Goal: Check status: Check status

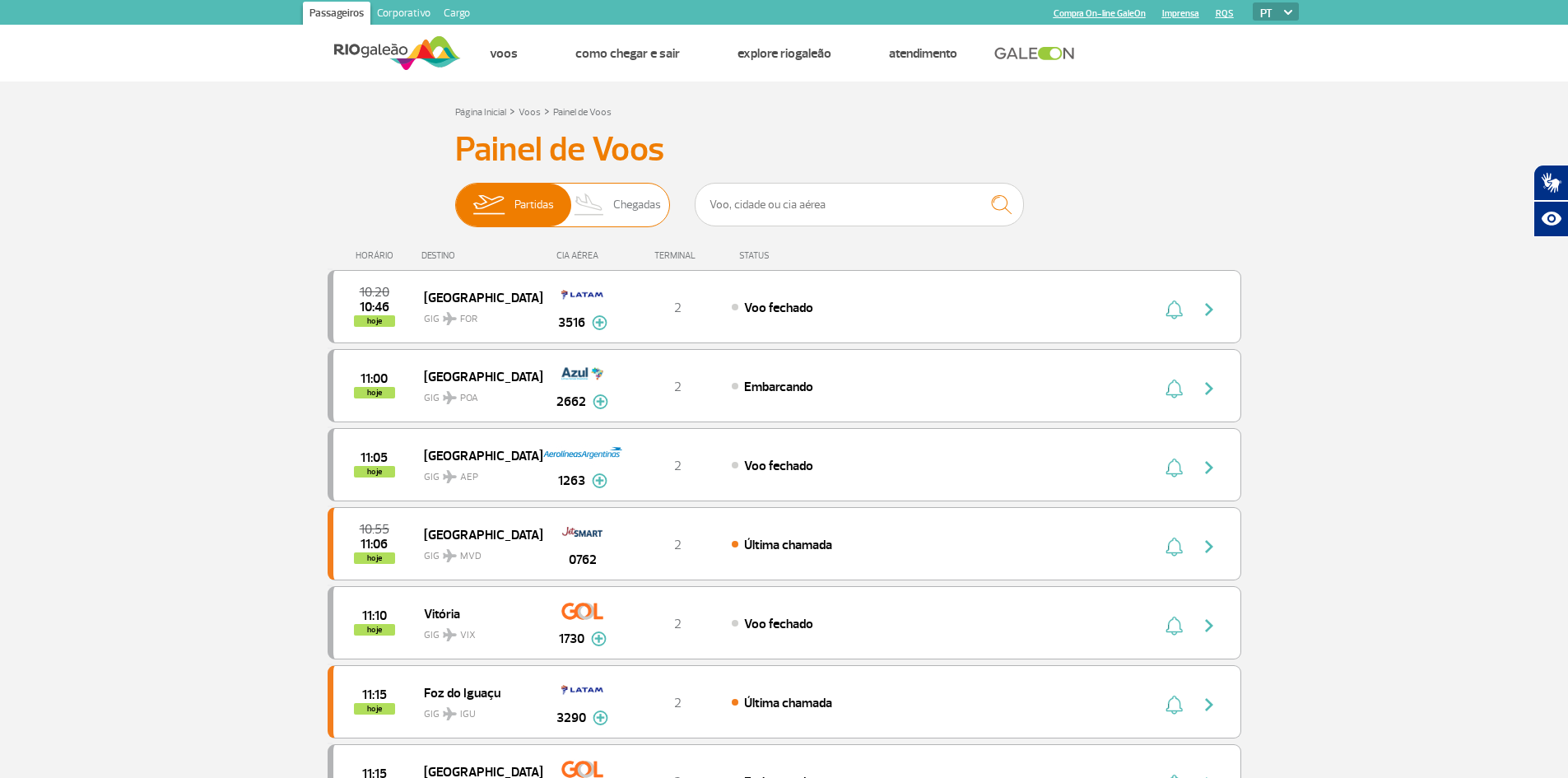
click at [503, 195] on img at bounding box center [488, 204] width 52 height 43
click at [455, 196] on input "Partidas Chegadas" at bounding box center [455, 196] width 0 height 0
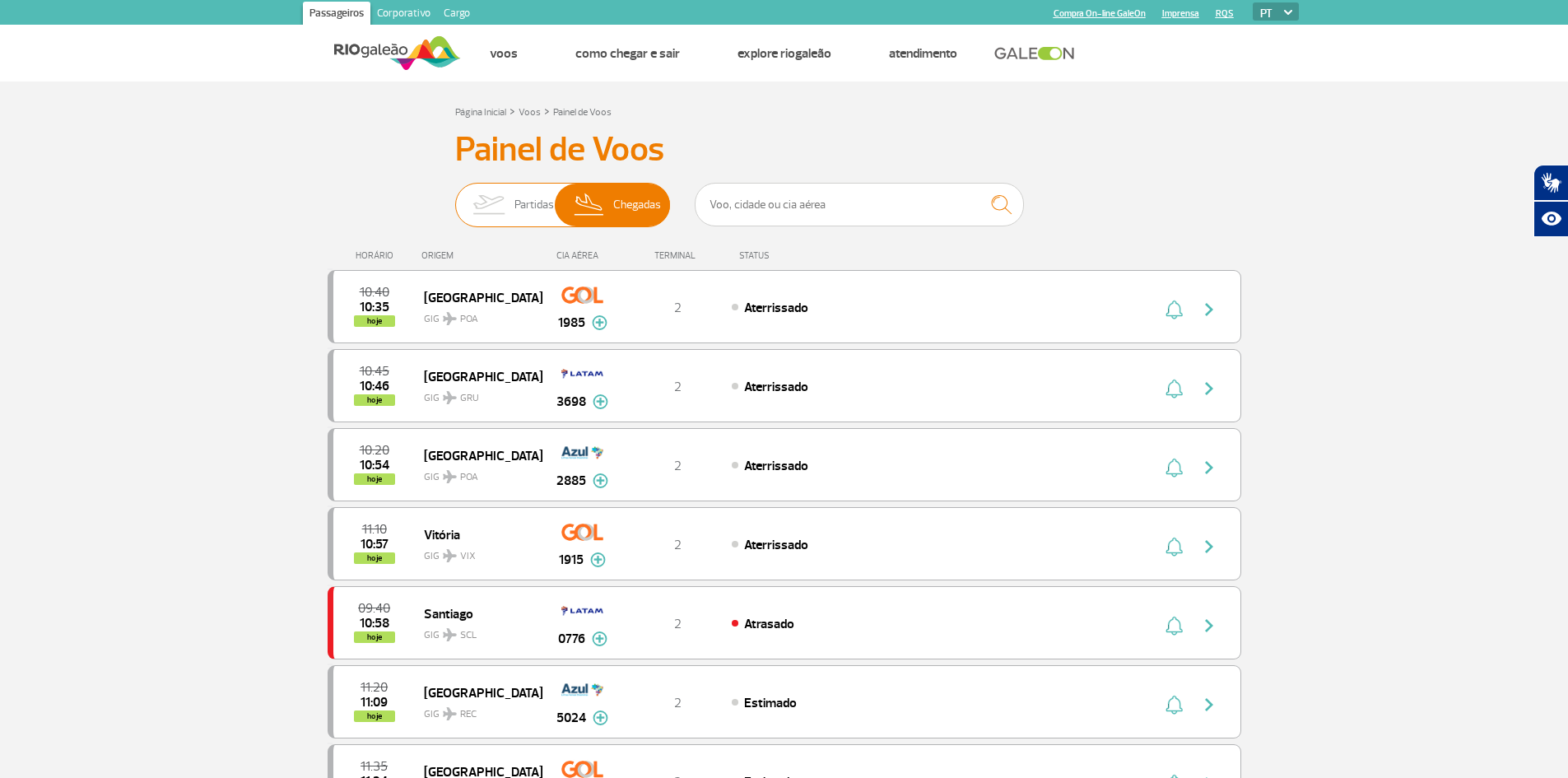
click at [503, 195] on img at bounding box center [488, 204] width 52 height 43
click at [455, 196] on input "Partidas Chegadas" at bounding box center [455, 196] width 0 height 0
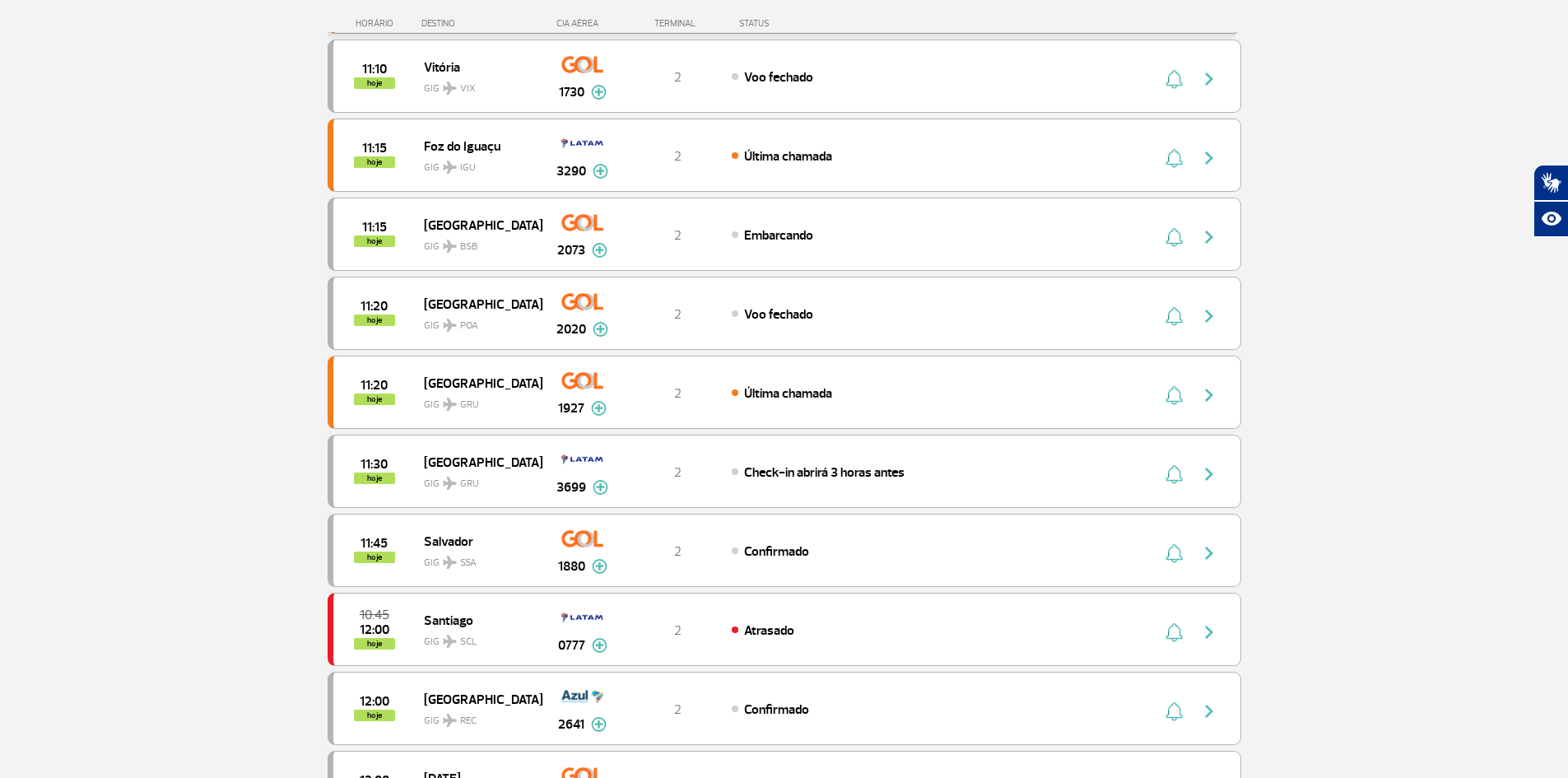
scroll to position [576, 0]
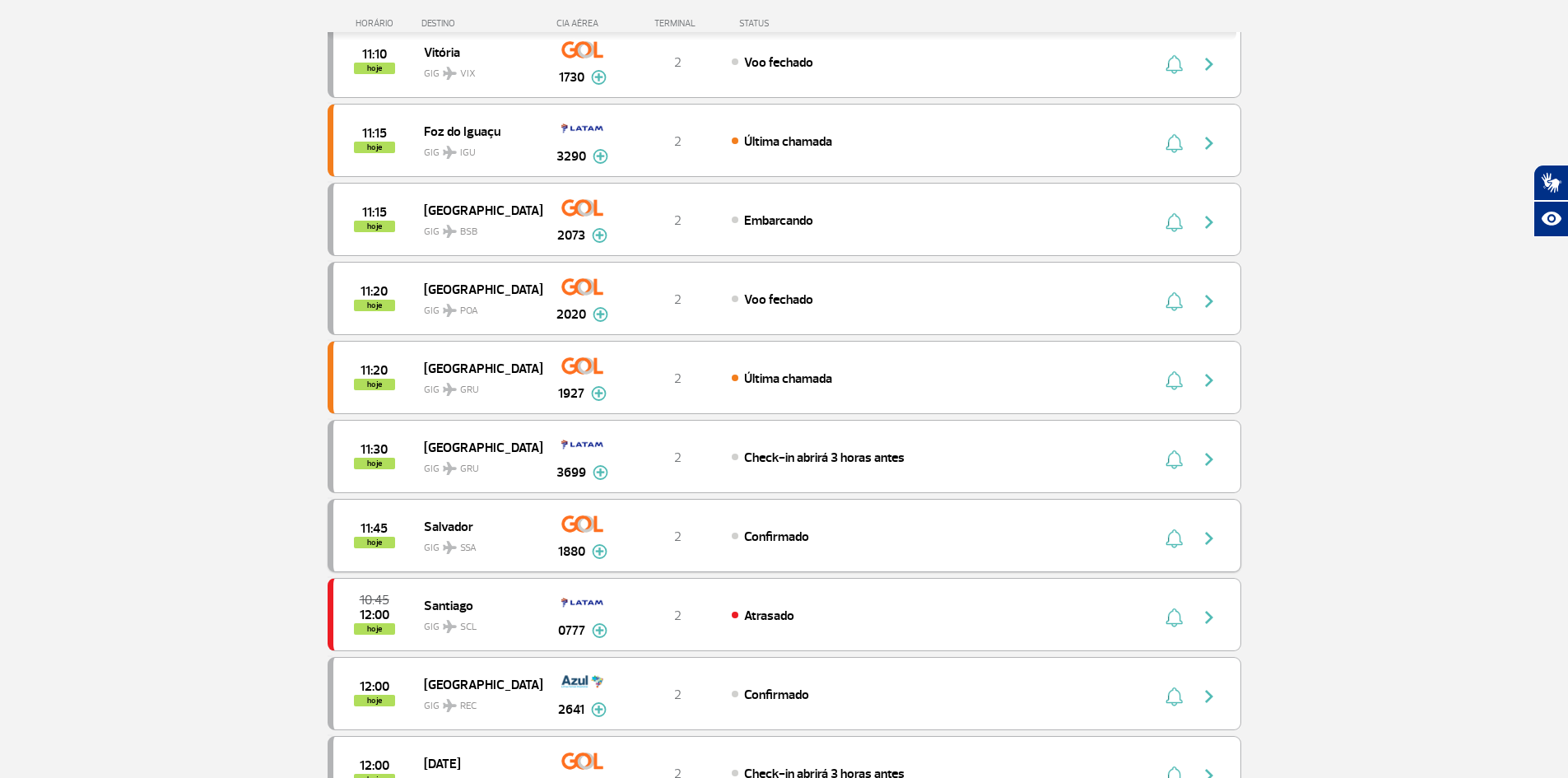
click at [1208, 538] on img "button" at bounding box center [1209, 539] width 20 height 20
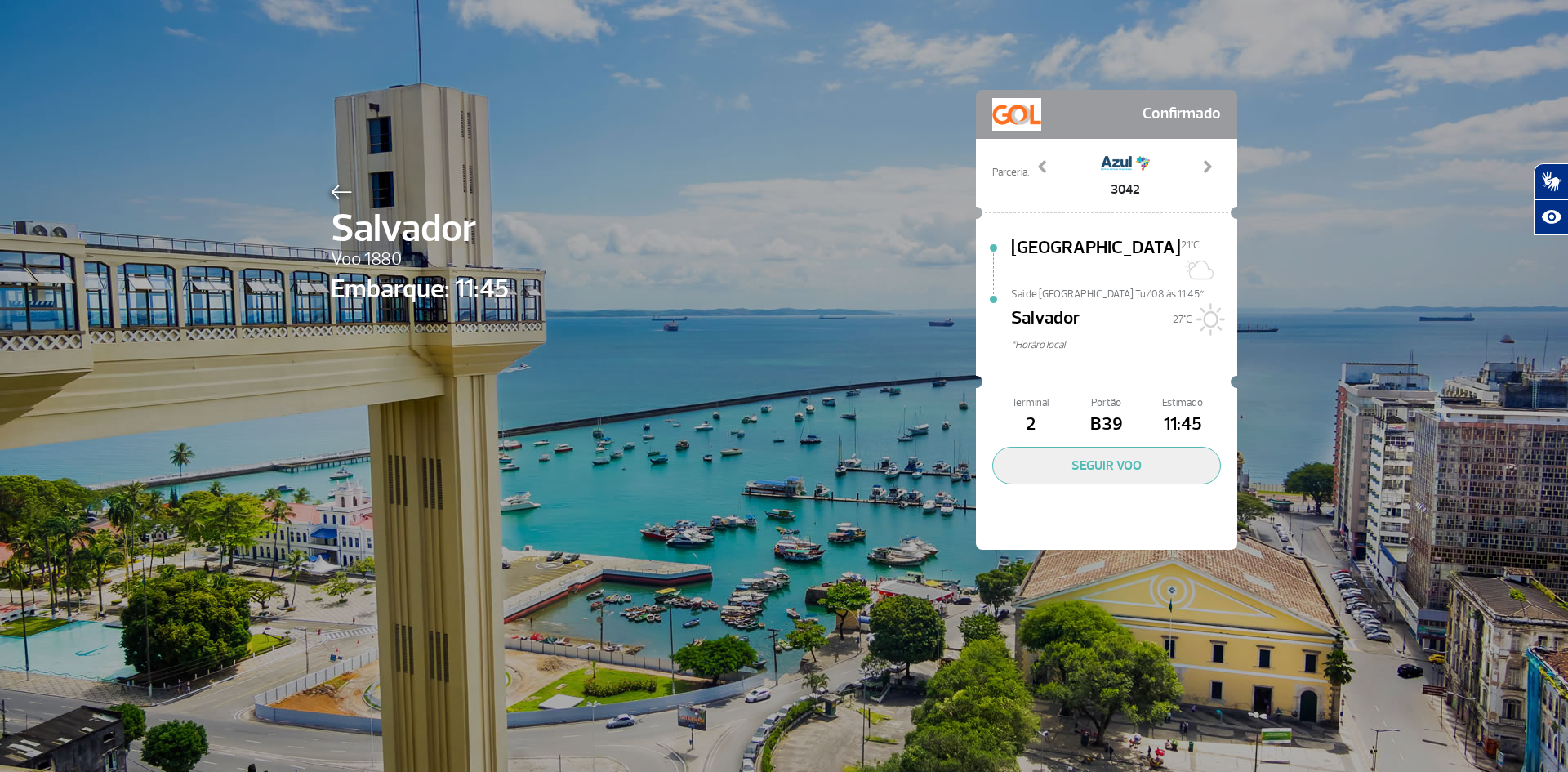
click at [700, 280] on div "Salvador Voo 1880 Embarque: 11:45 Confirmado Parceria: 2063 2601 2627 3042 3646…" at bounding box center [784, 295] width 931 height 591
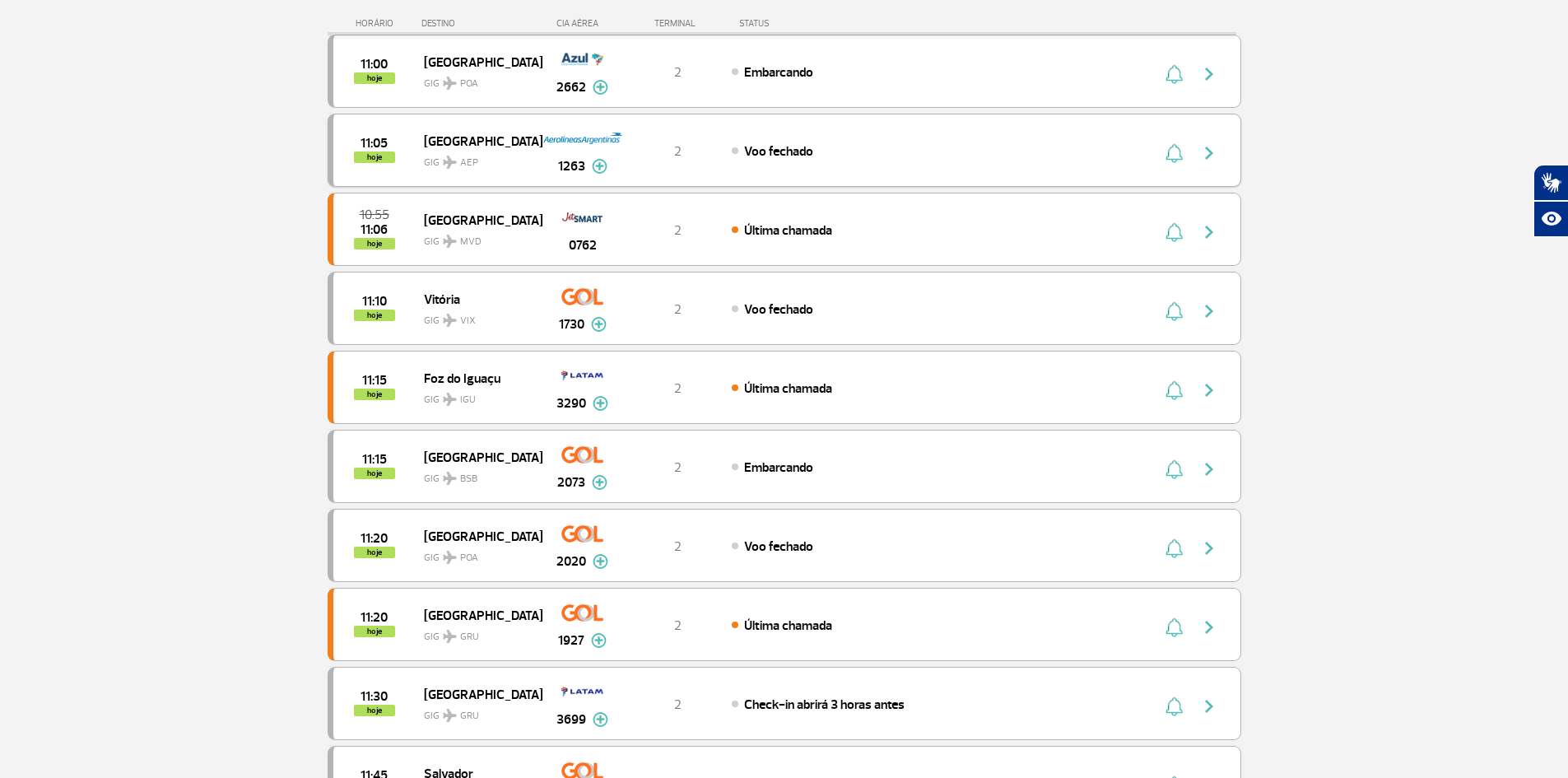
scroll to position [494, 0]
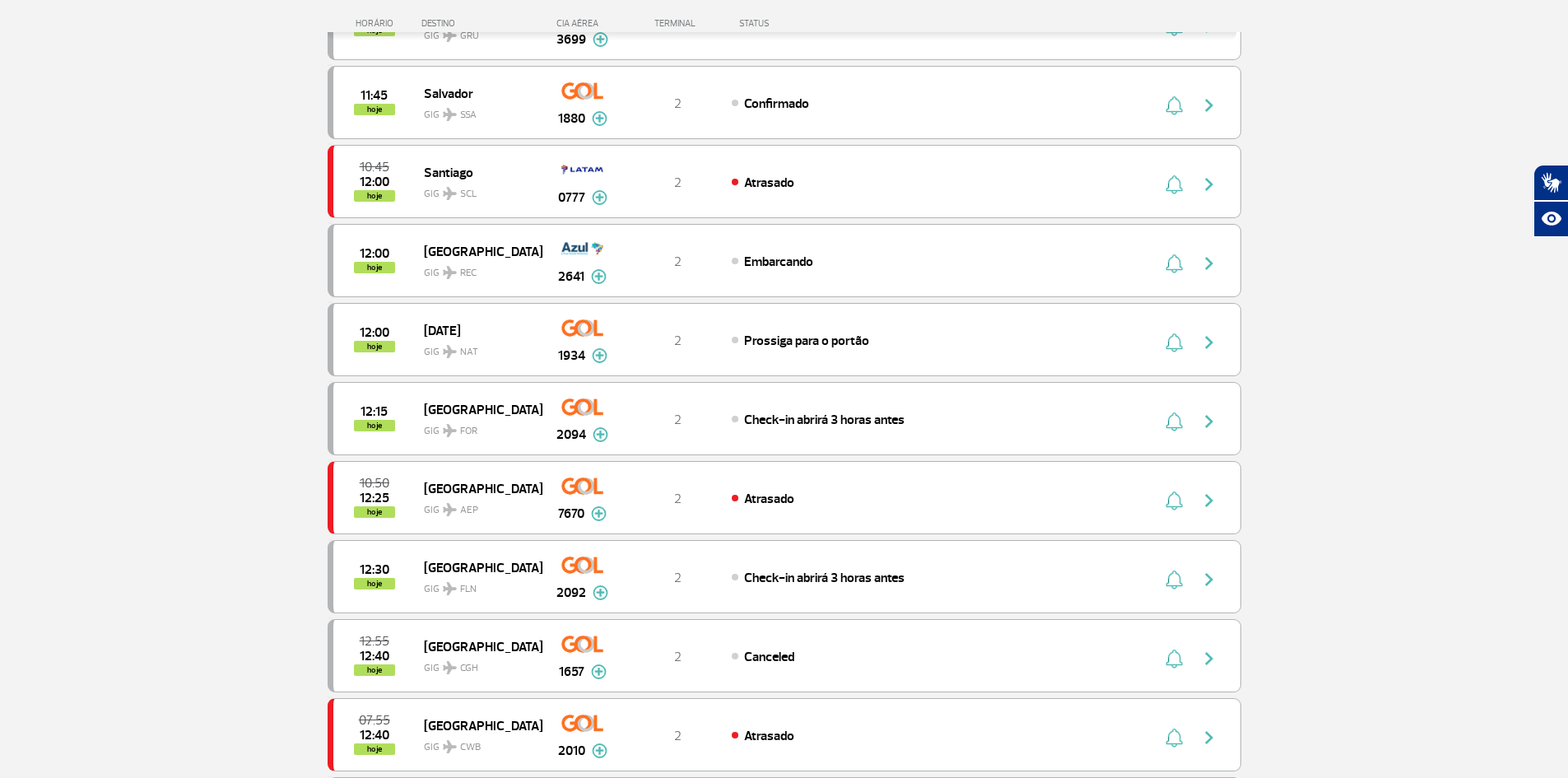
scroll to position [906, 0]
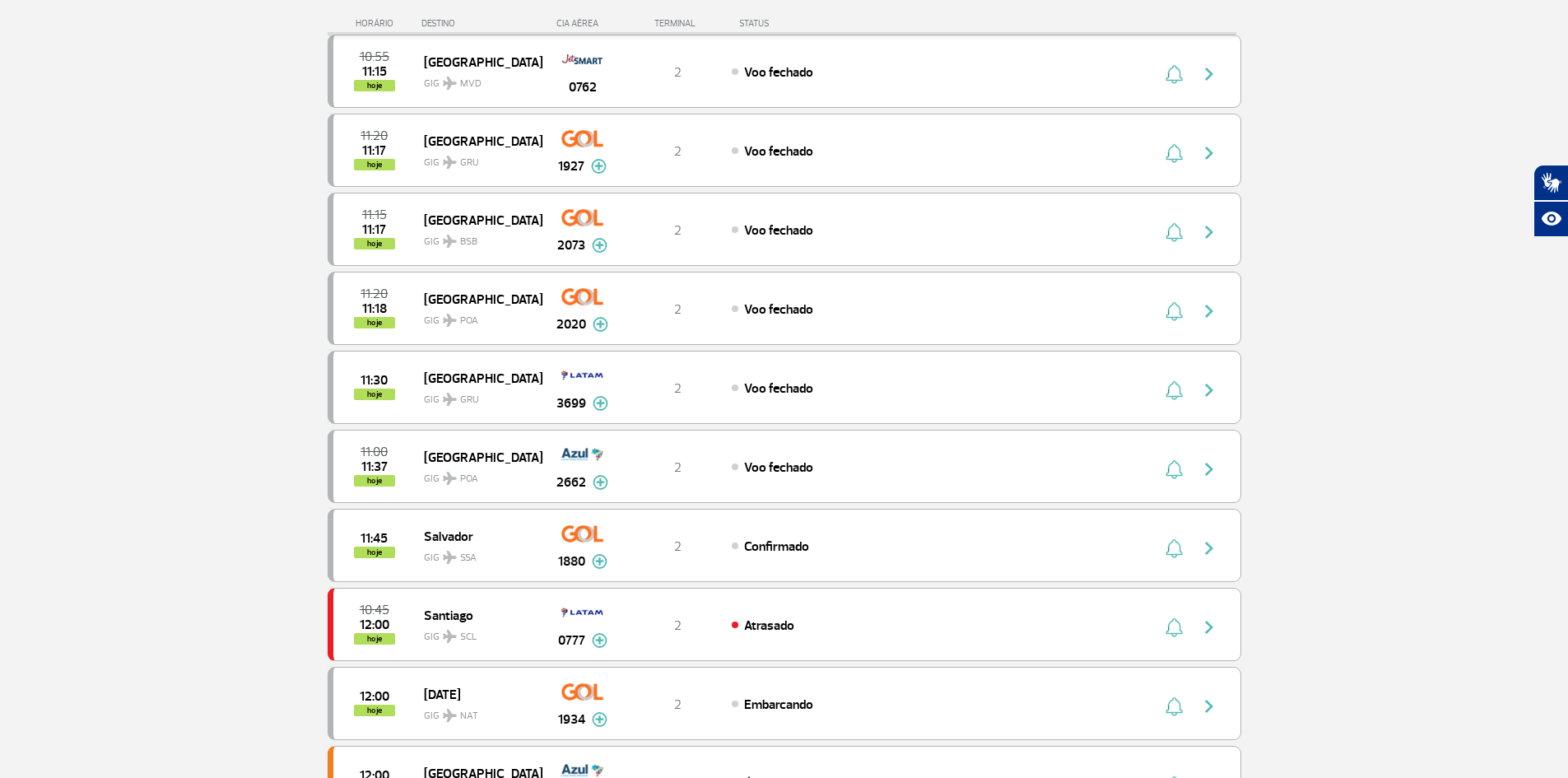
scroll to position [411, 0]
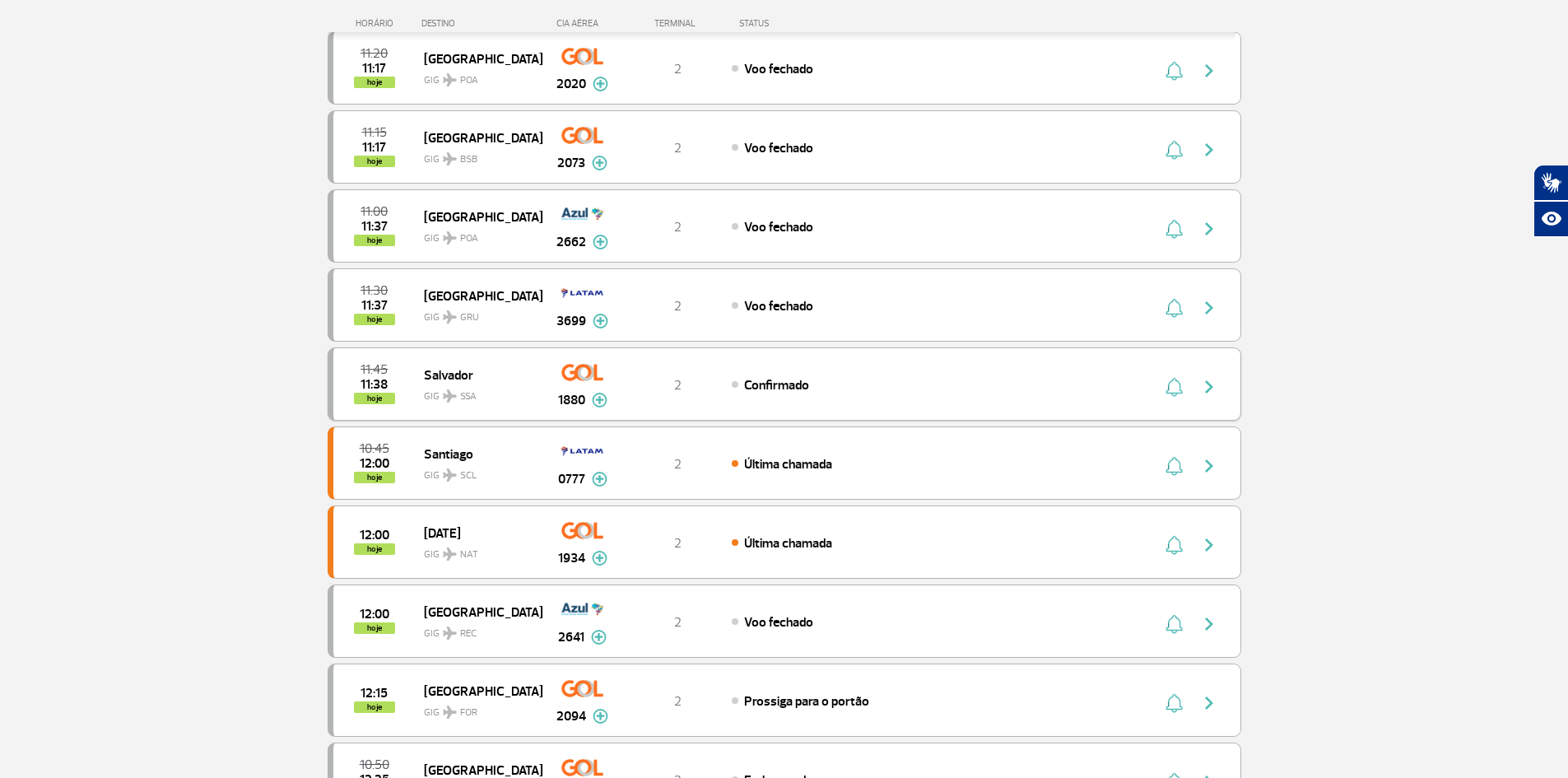
click at [781, 386] on span "Confirmado" at bounding box center [777, 385] width 65 height 17
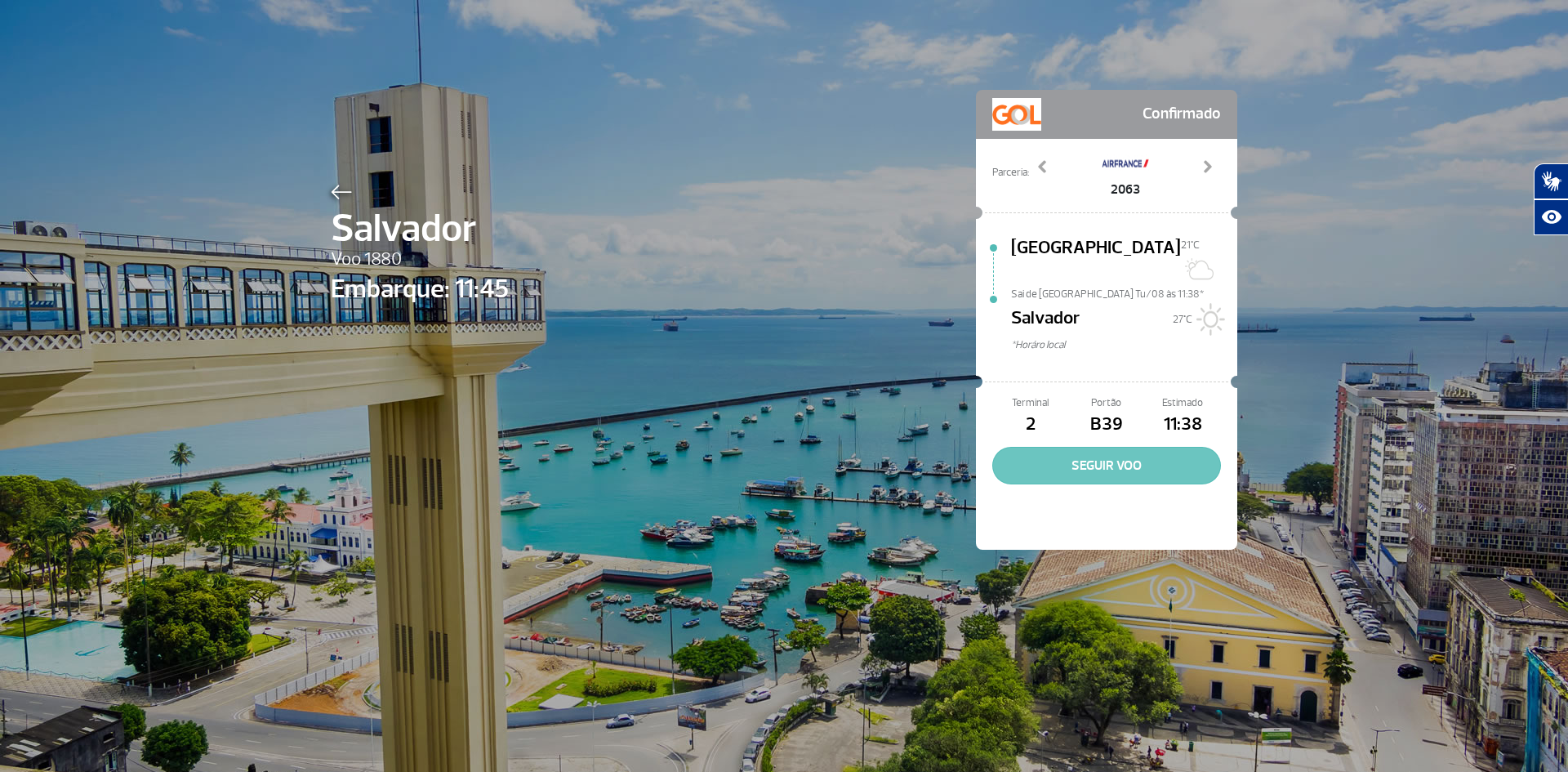
click at [1110, 454] on button "SEGUIR VOO" at bounding box center [1107, 465] width 229 height 37
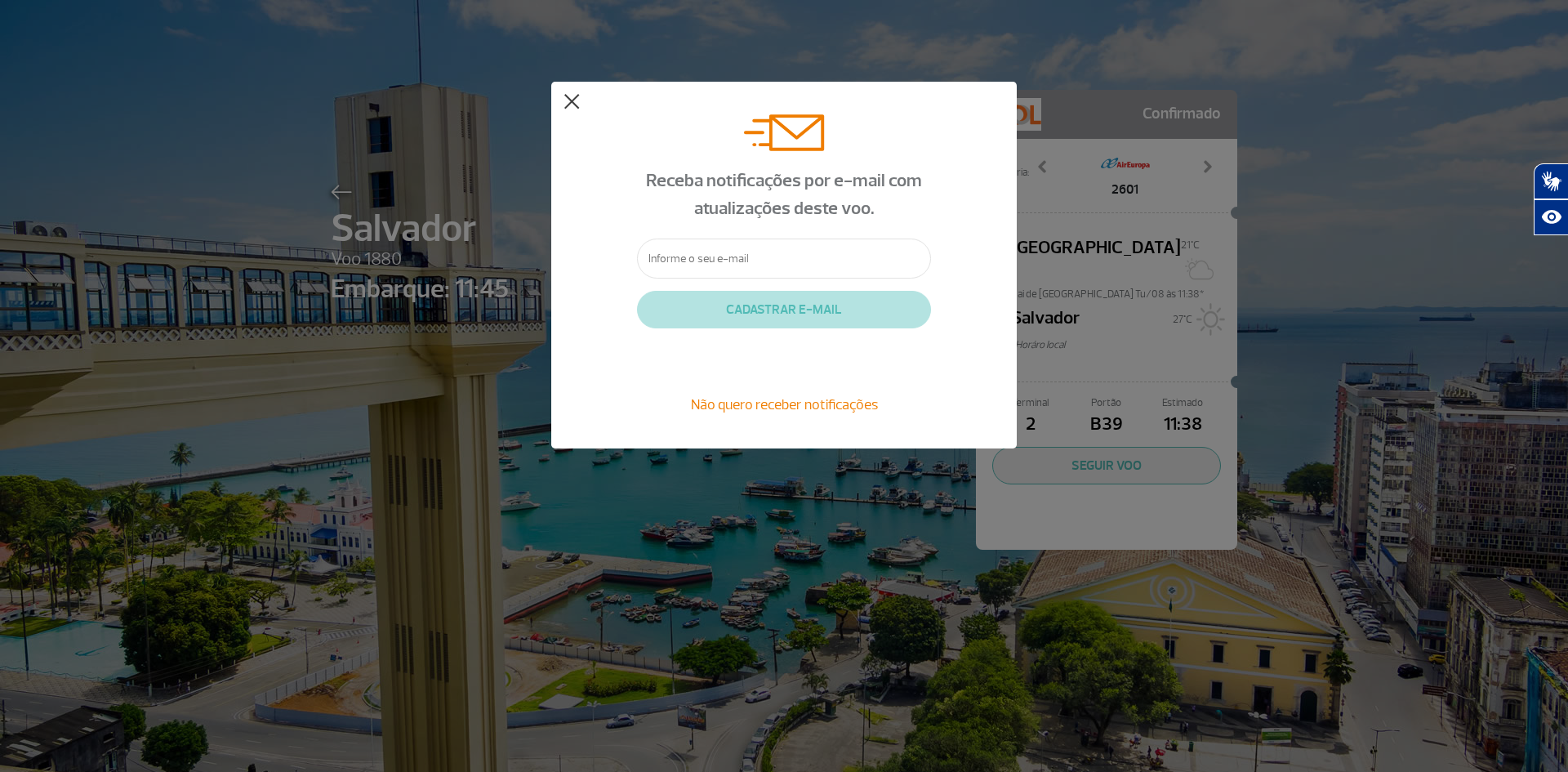
click at [571, 104] on button at bounding box center [572, 102] width 17 height 17
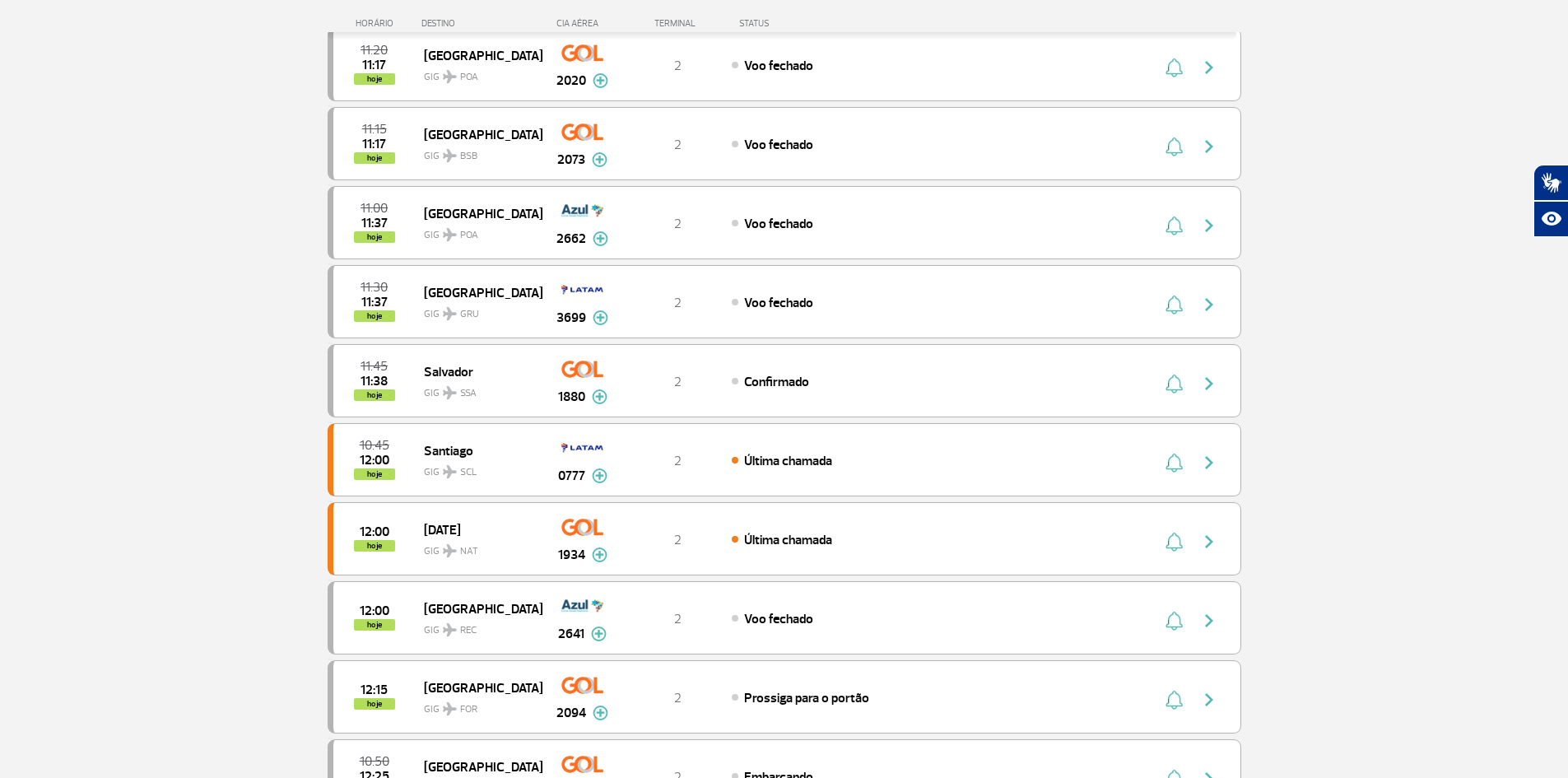
scroll to position [411, 0]
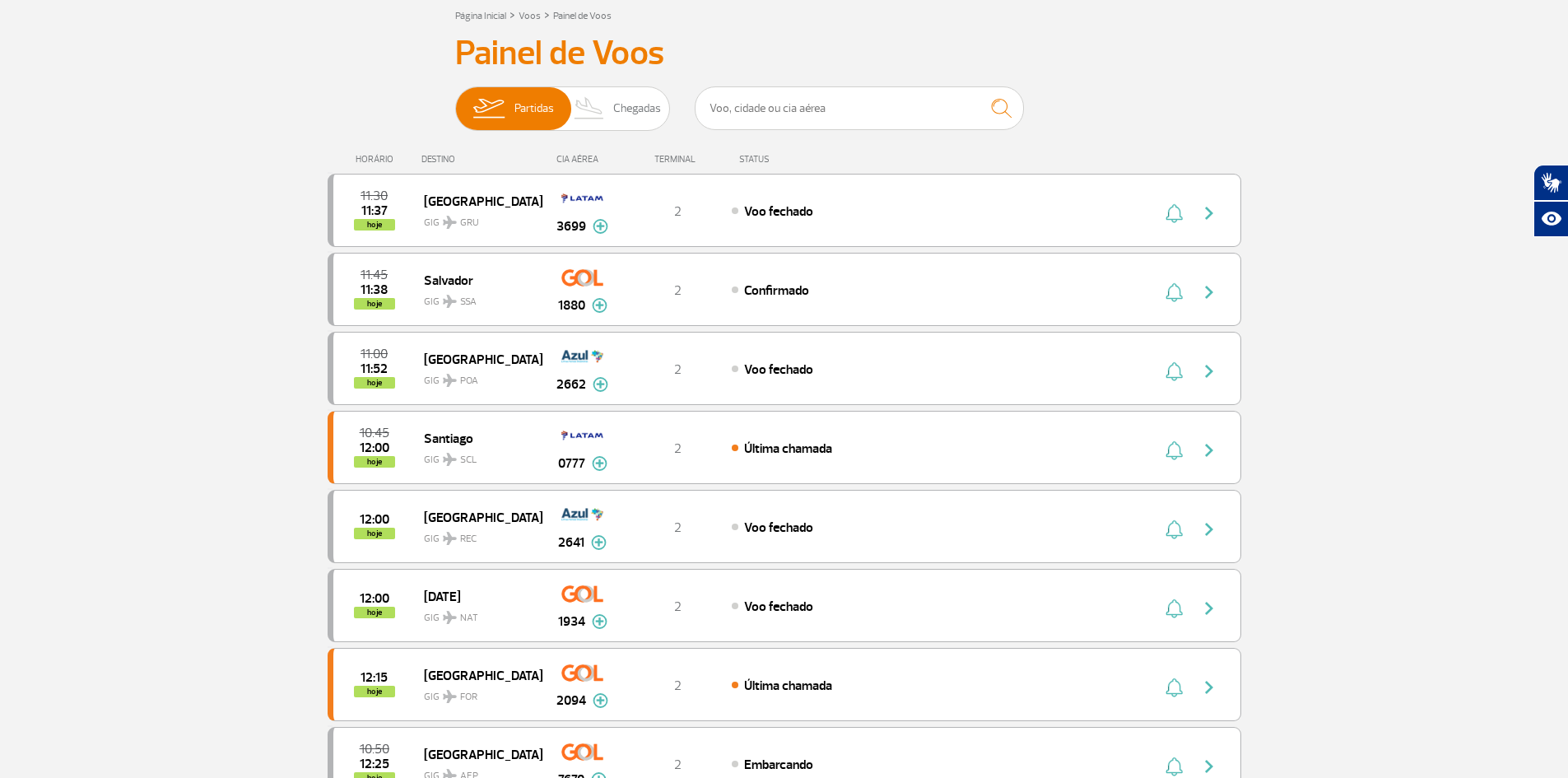
scroll to position [82, 0]
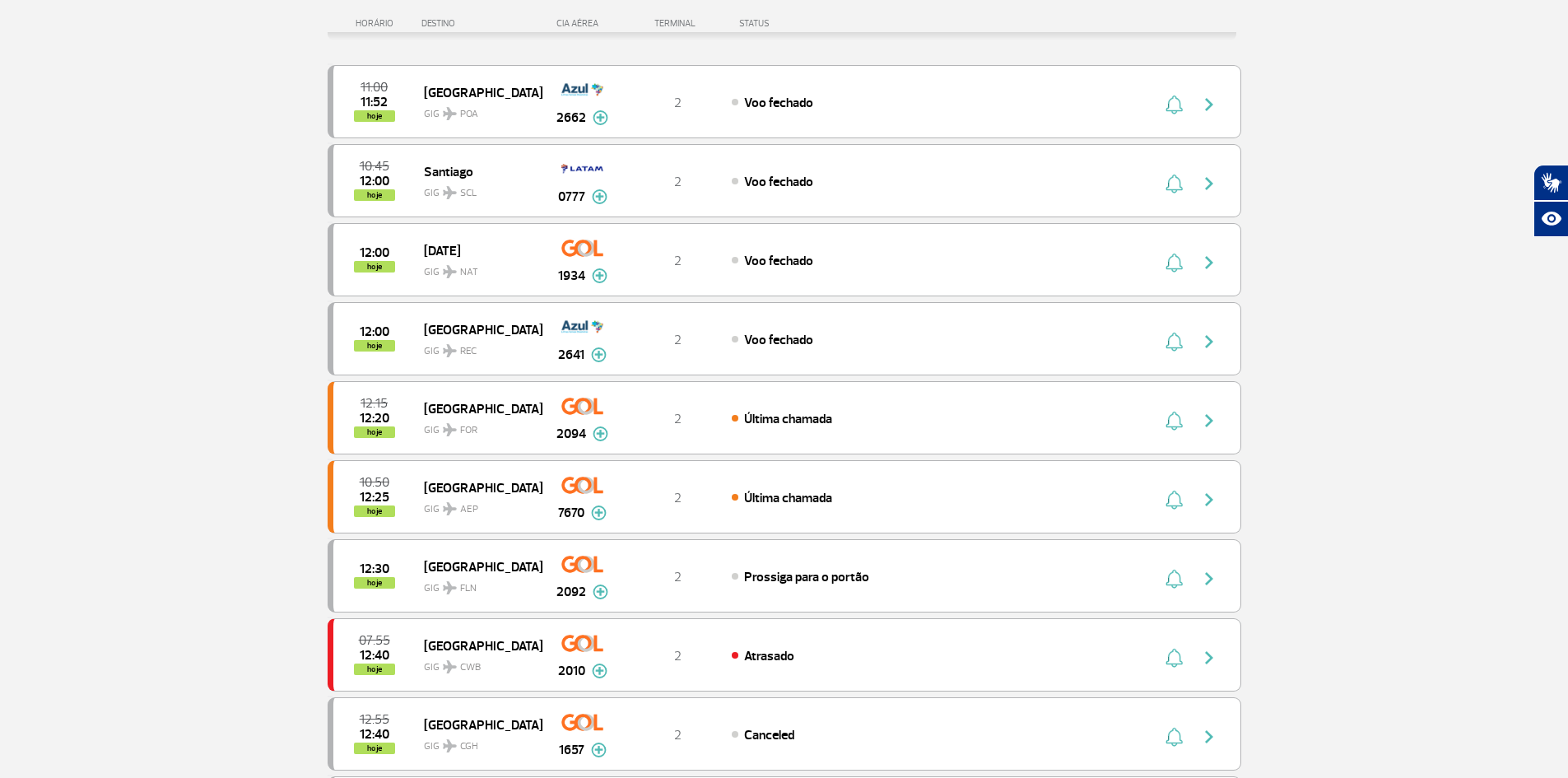
scroll to position [247, 0]
